Goal: Information Seeking & Learning: Learn about a topic

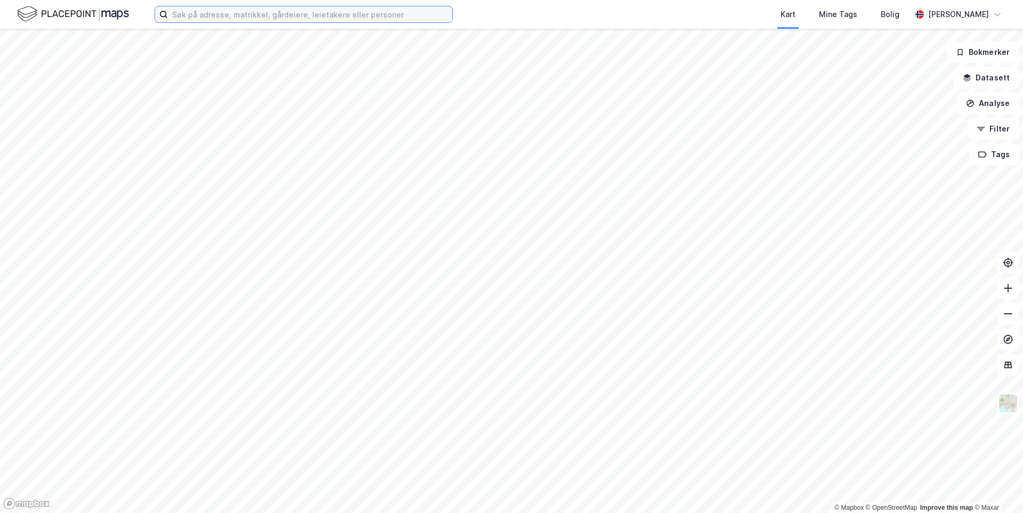
click at [241, 9] on input at bounding box center [310, 14] width 285 height 16
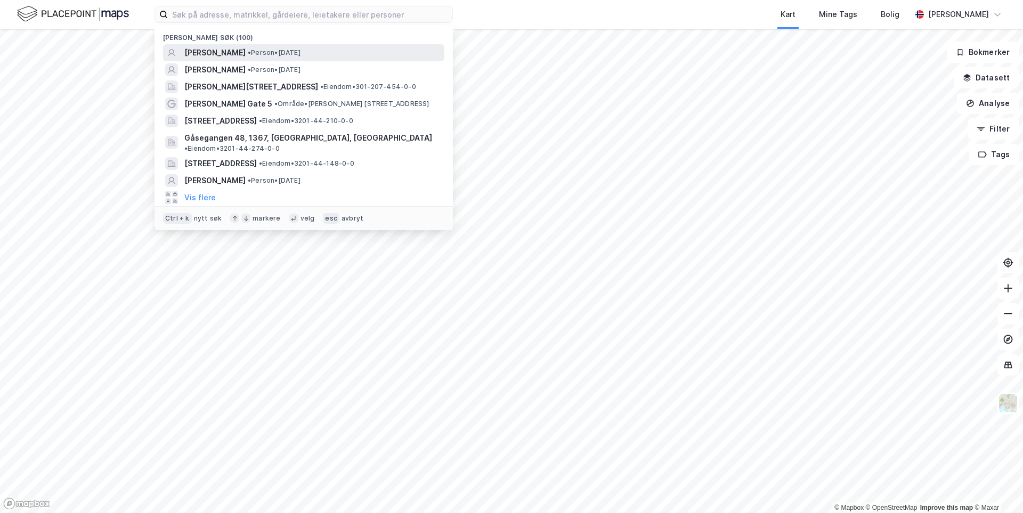
click at [227, 49] on span "[PERSON_NAME]" at bounding box center [214, 52] width 61 height 13
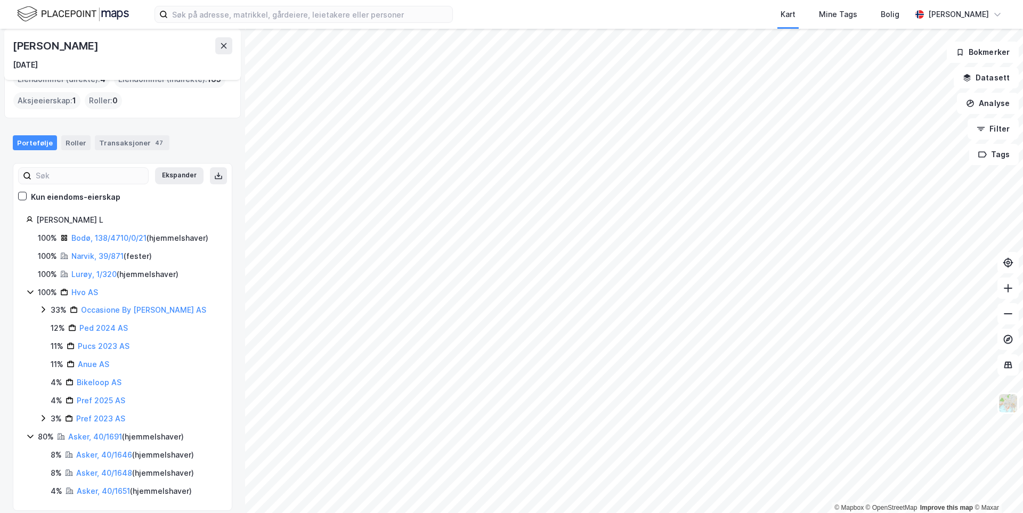
scroll to position [33, 0]
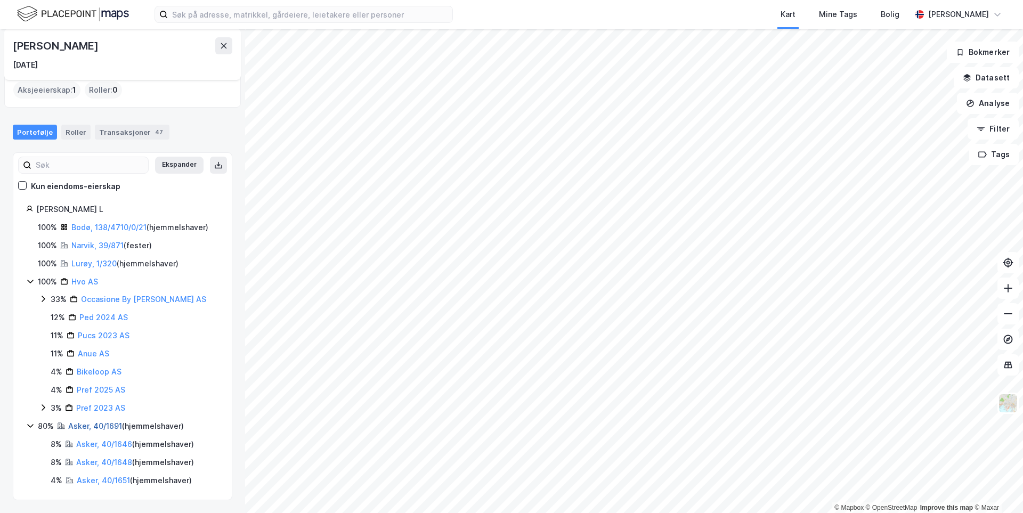
click at [91, 424] on link "Asker, 40/1691" at bounding box center [95, 426] width 54 height 9
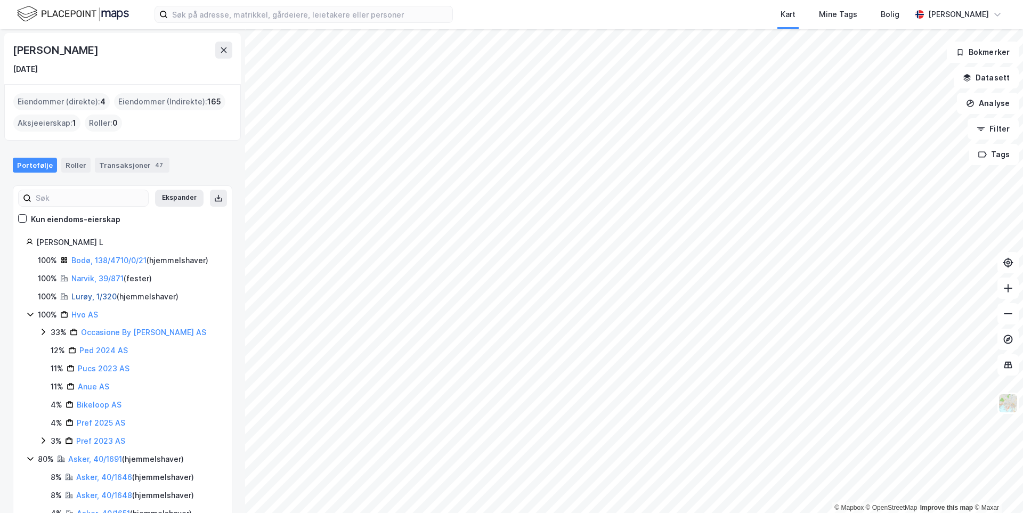
click at [94, 295] on link "Lurøy, 1/320" at bounding box center [93, 296] width 45 height 9
